Goal: Information Seeking & Learning: Check status

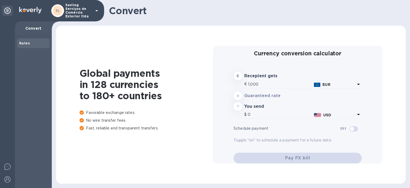
type input "1,168.32"
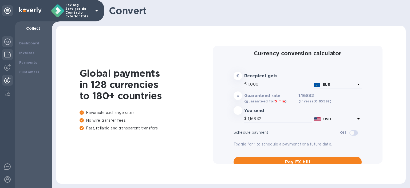
click at [3, 54] on div at bounding box center [7, 55] width 11 height 12
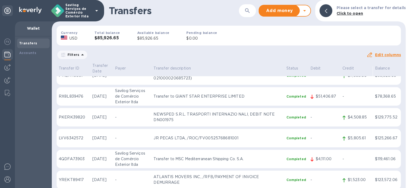
scroll to position [27, 0]
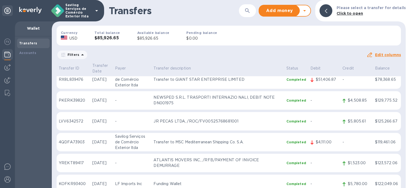
click at [230, 139] on p "Transfer to MSC Mediterranean Shipping Co. S.A." at bounding box center [217, 142] width 128 height 6
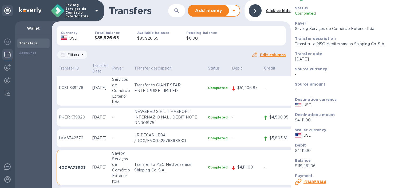
scroll to position [17, 0]
click at [318, 178] on b "ID 14859144" at bounding box center [314, 180] width 23 height 4
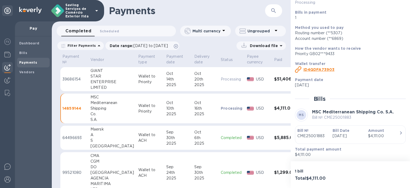
scroll to position [45, 0]
click at [340, 118] on p "Bill № CME25001883" at bounding box center [353, 117] width 82 height 6
copy p "CME25001883"
click at [352, 132] on p "Bill Date" at bounding box center [348, 129] width 31 height 5
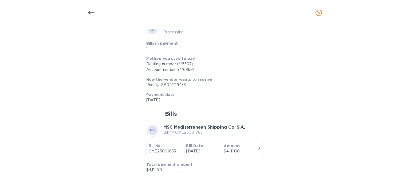
scroll to position [198, 0]
click at [247, 151] on div "$4,111.00" at bounding box center [240, 151] width 33 height 6
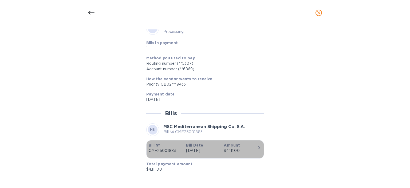
click at [251, 148] on div "$4,111.00" at bounding box center [240, 151] width 33 height 6
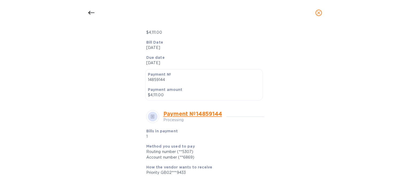
scroll to position [91, 0]
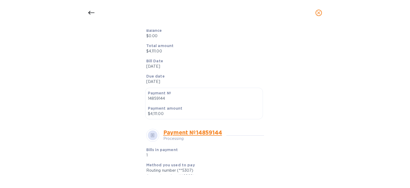
click at [190, 134] on link "Payment № 14859144" at bounding box center [192, 132] width 59 height 7
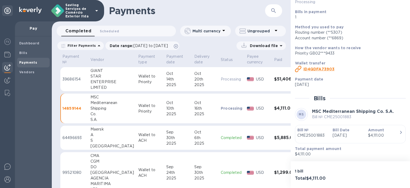
click at [323, 69] on b "ID 4QDFA73903" at bounding box center [318, 69] width 31 height 4
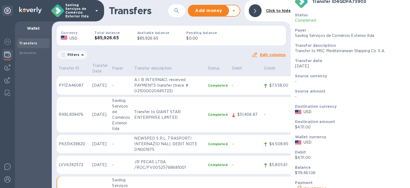
scroll to position [17, 0]
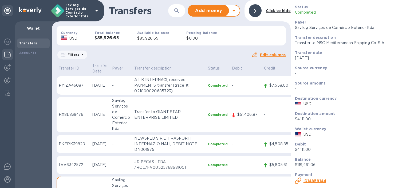
click at [316, 179] on b "ID 14859144" at bounding box center [314, 180] width 23 height 4
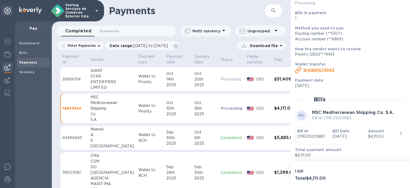
scroll to position [45, 0]
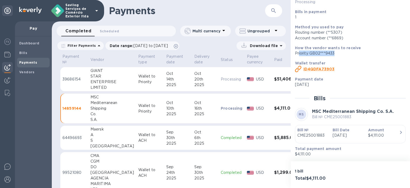
drag, startPoint x: 298, startPoint y: 54, endPoint x: 339, endPoint y: 53, distance: 40.6
click at [339, 53] on div "Priority GB02***9433" at bounding box center [348, 53] width 106 height 6
drag, startPoint x: 99, startPoint y: 119, endPoint x: 90, endPoint y: 97, distance: 23.6
click at [90, 97] on div "MSC Mediterranean Shipping Co. S.A." at bounding box center [111, 108] width 43 height 28
copy div "MSC Mediterranean Shipping Co. S.A."
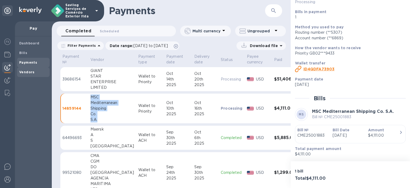
click at [24, 70] on b "Vendors" at bounding box center [26, 72] width 15 height 4
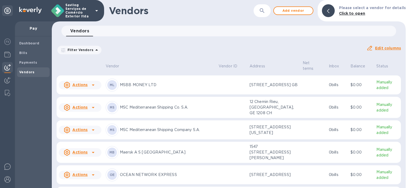
scroll to position [494, 0]
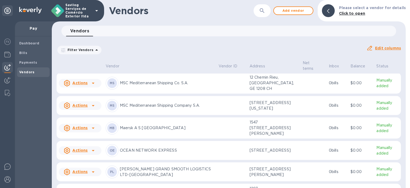
click at [93, 86] on icon at bounding box center [93, 83] width 6 height 6
click at [374, 108] on div at bounding box center [205, 94] width 410 height 188
click at [376, 89] on p "Manually added" at bounding box center [387, 82] width 22 height 11
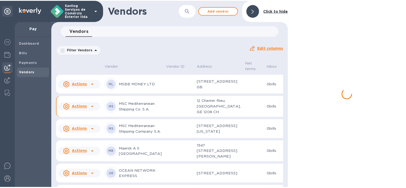
scroll to position [548, 0]
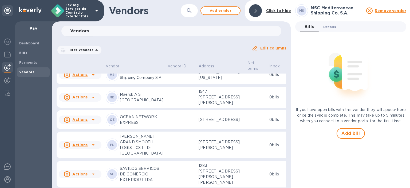
click at [333, 28] on span "Details 0" at bounding box center [329, 27] width 13 height 6
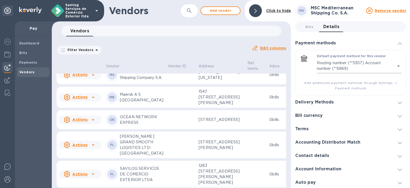
click at [361, 68] on body "Savilog Serviços de Comércio Exterior ltda Pay Dashboard Bills Payments Vendors…" at bounding box center [205, 94] width 410 height 188
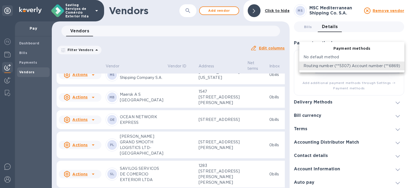
click at [364, 78] on div at bounding box center [205, 94] width 410 height 188
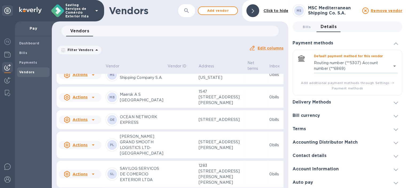
click at [361, 99] on div "Delivery Methods" at bounding box center [347, 101] width 110 height 13
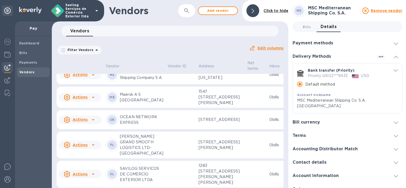
click at [330, 76] on p "Priority GB02***9433" at bounding box center [328, 76] width 40 height 6
drag, startPoint x: 333, startPoint y: 77, endPoint x: 365, endPoint y: 74, distance: 31.6
click at [365, 74] on div "Priority GB02***9433 USD" at bounding box center [349, 76] width 82 height 6
click at [395, 69] on icon "default-method" at bounding box center [395, 70] width 4 height 2
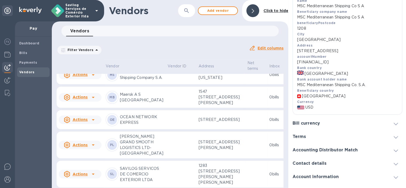
scroll to position [187, 0]
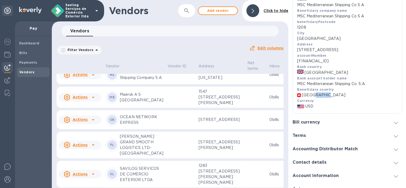
drag, startPoint x: 311, startPoint y: 95, endPoint x: 323, endPoint y: 96, distance: 11.5
click at [323, 96] on span "[GEOGRAPHIC_DATA]" at bounding box center [323, 95] width 43 height 6
click at [317, 98] on span "[GEOGRAPHIC_DATA]" at bounding box center [323, 95] width 43 height 6
click at [304, 98] on span "[GEOGRAPHIC_DATA]" at bounding box center [323, 95] width 43 height 6
click at [298, 97] on img "default-method" at bounding box center [299, 95] width 4 height 4
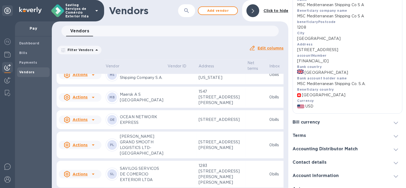
click at [299, 96] on img "default-method" at bounding box center [299, 95] width 4 height 4
click at [299, 97] on img "default-method" at bounding box center [299, 95] width 4 height 4
drag, startPoint x: 318, startPoint y: 97, endPoint x: 300, endPoint y: 96, distance: 18.4
click at [300, 96] on p "[GEOGRAPHIC_DATA]" at bounding box center [347, 95] width 101 height 6
